Goal: Navigation & Orientation: Find specific page/section

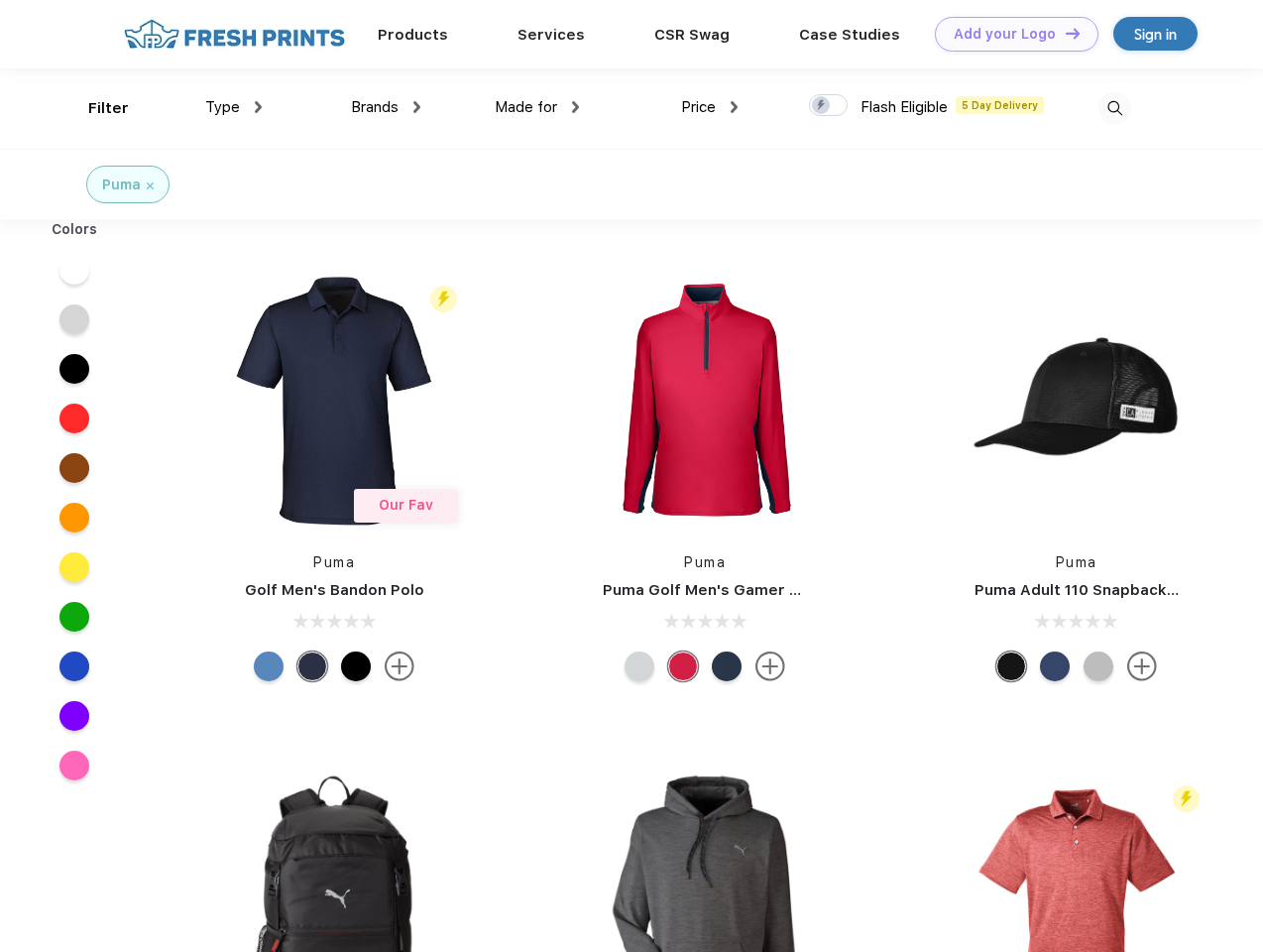
click at [1009, 34] on link "Add your Logo Design Tool" at bounding box center [1017, 34] width 164 height 35
click at [0, 0] on div "Design Tool" at bounding box center [0, 0] width 0 height 0
click at [1063, 33] on link "Add your Logo Design Tool" at bounding box center [1017, 34] width 164 height 35
click at [95, 108] on div "Filter" at bounding box center [108, 108] width 41 height 23
click at [234, 107] on span "Type" at bounding box center [222, 107] width 35 height 18
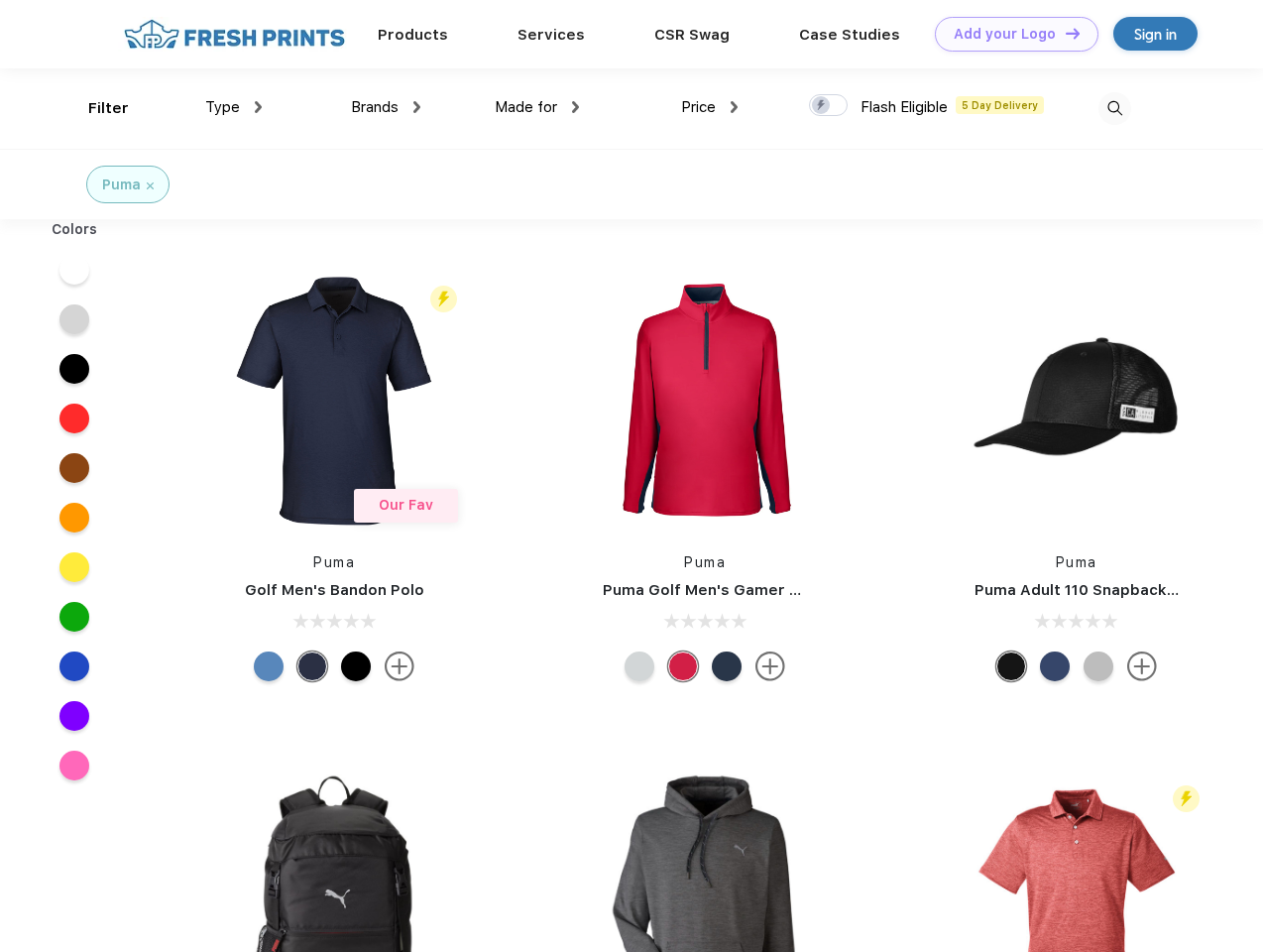
click at [386, 107] on span "Brands" at bounding box center [375, 107] width 48 height 18
click at [538, 107] on span "Made for" at bounding box center [526, 107] width 63 height 18
click at [710, 107] on span "Price" at bounding box center [698, 107] width 35 height 18
click at [829, 106] on div at bounding box center [828, 105] width 39 height 22
click at [822, 106] on input "checkbox" at bounding box center [815, 99] width 13 height 13
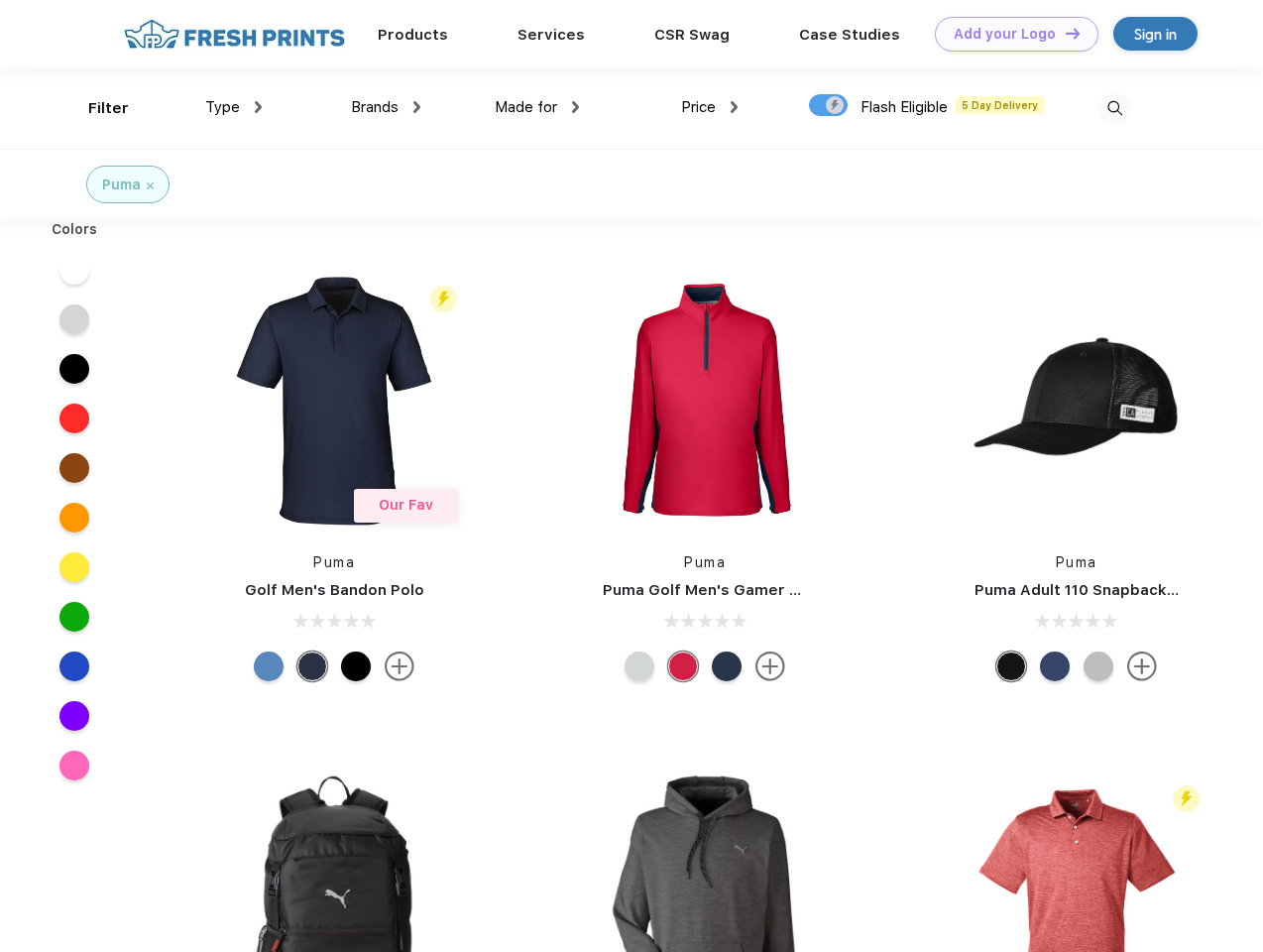
click at [1114, 108] on img at bounding box center [1114, 108] width 33 height 33
